Goal: Transaction & Acquisition: Book appointment/travel/reservation

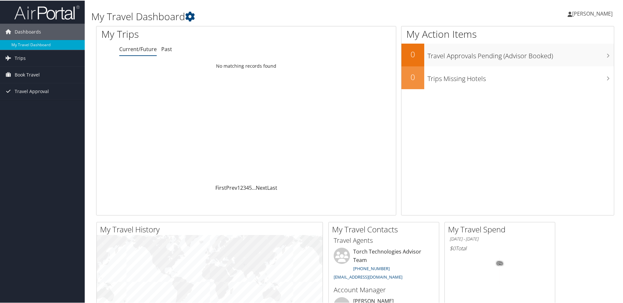
click at [228, 140] on div "Loading... No matching records found" at bounding box center [245, 122] width 299 height 124
click at [30, 59] on link "Trips" at bounding box center [42, 58] width 85 height 16
click at [30, 73] on span "Book Travel" at bounding box center [27, 74] width 25 height 16
click at [62, 105] on link "Book/Manage Online Trips" at bounding box center [42, 107] width 85 height 10
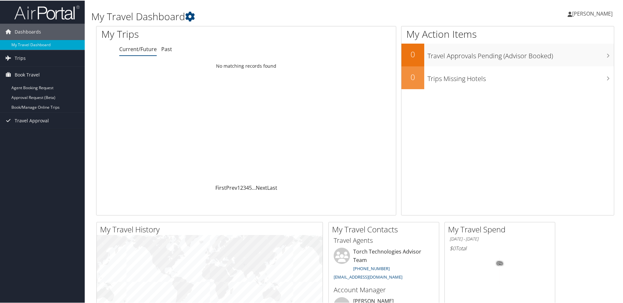
click at [57, 158] on div "Dashboards My Travel Dashboard Trips Current/Future Trips Past Trips Trips Miss…" at bounding box center [313, 246] width 626 height 492
click at [33, 122] on span "Travel Approval" at bounding box center [32, 120] width 34 height 16
click at [49, 140] on link "Approved Trips" at bounding box center [42, 143] width 85 height 10
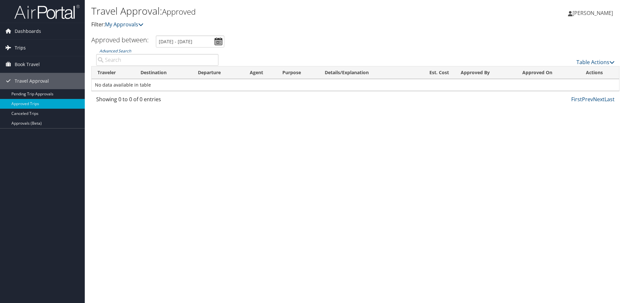
click at [26, 46] on link "Trips" at bounding box center [42, 48] width 85 height 16
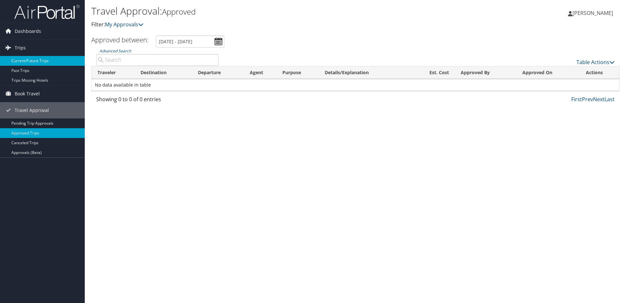
click at [46, 61] on link "Current/Future Trips" at bounding box center [42, 61] width 85 height 10
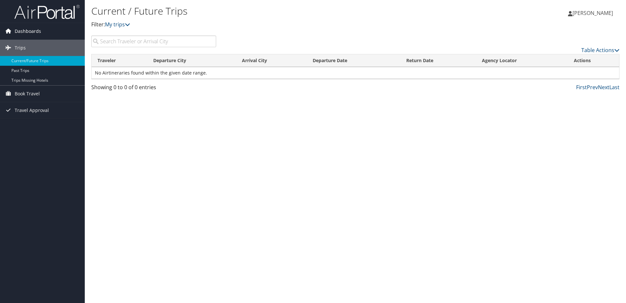
click at [31, 27] on span "Dashboards" at bounding box center [28, 31] width 26 height 16
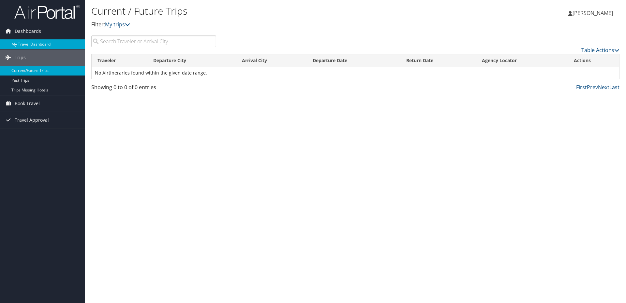
click at [31, 44] on link "My Travel Dashboard" at bounding box center [42, 44] width 85 height 10
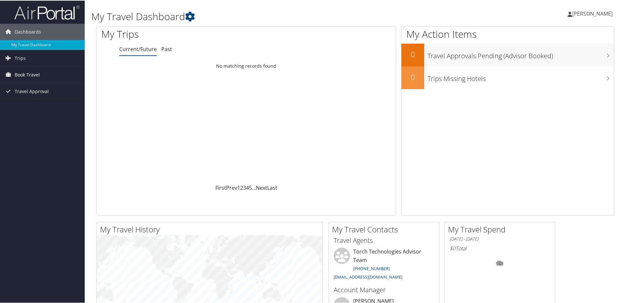
click at [34, 73] on span "Book Travel" at bounding box center [27, 74] width 25 height 16
click at [40, 105] on link "Book/Manage Online Trips" at bounding box center [42, 107] width 85 height 10
click at [53, 109] on link "Book/Manage Online Trips" at bounding box center [42, 107] width 85 height 10
